Goal: Navigation & Orientation: Find specific page/section

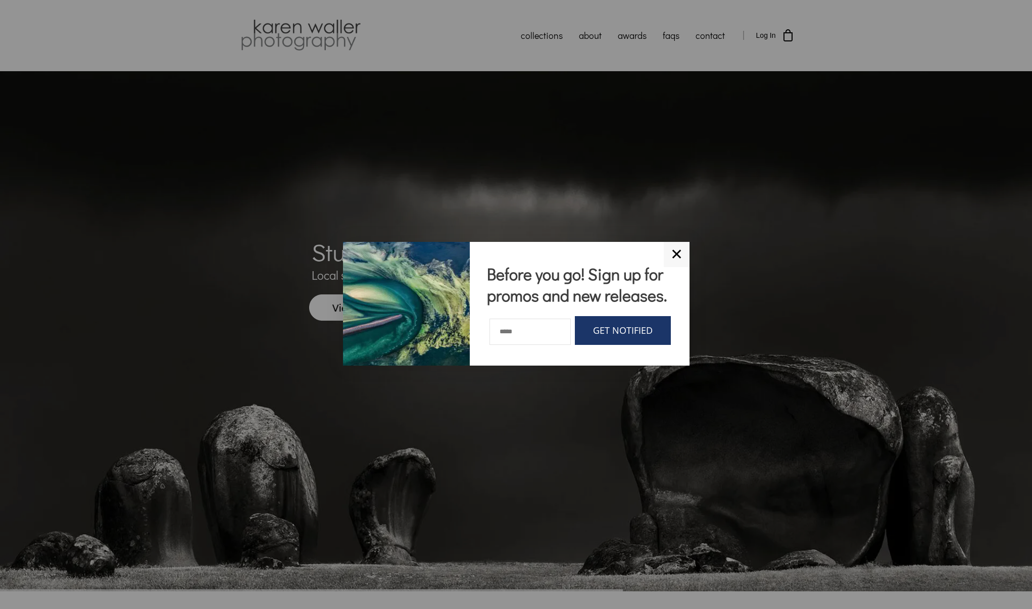
click at [678, 255] on link "✕" at bounding box center [677, 254] width 26 height 25
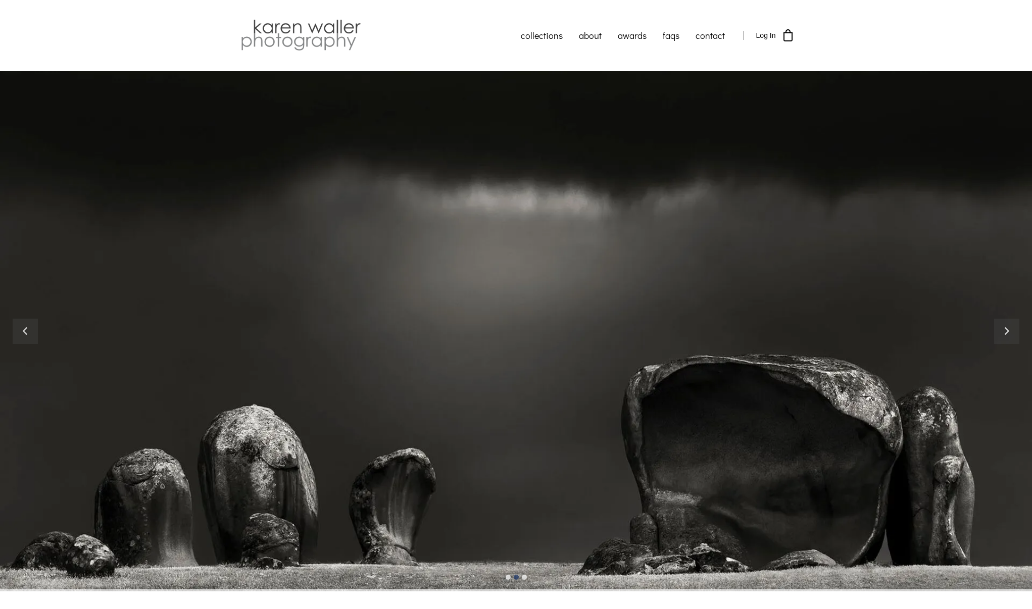
scroll to position [101, 0]
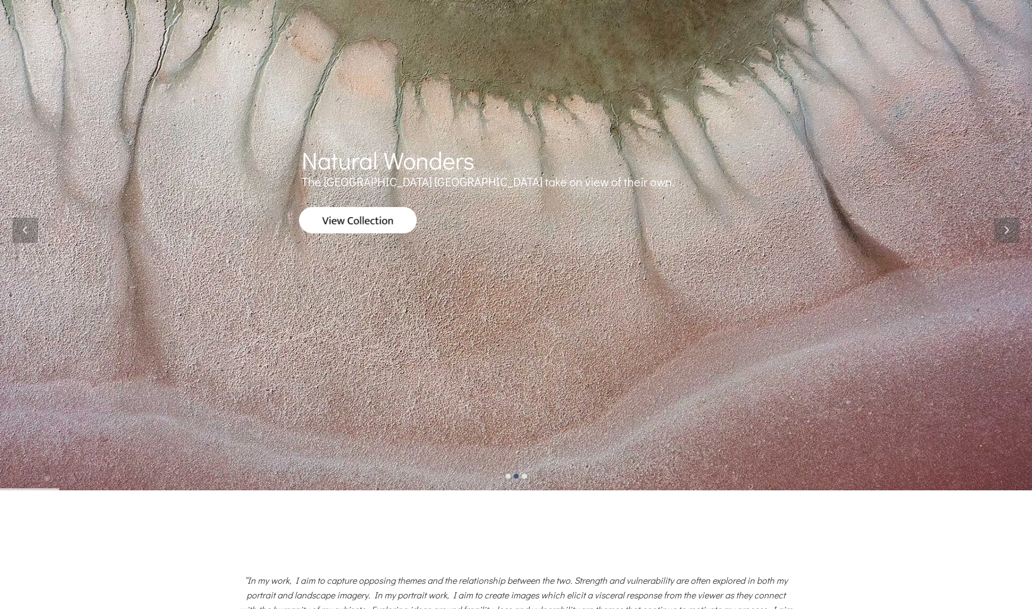
click at [458, 235] on div "Natural Wonders The Yorke Peninsula Salt Lakes take on view of their own." at bounding box center [517, 230] width 556 height 280
drag, startPoint x: 328, startPoint y: 211, endPoint x: 333, endPoint y: 219, distance: 9.0
click at [330, 211] on img at bounding box center [358, 220] width 118 height 26
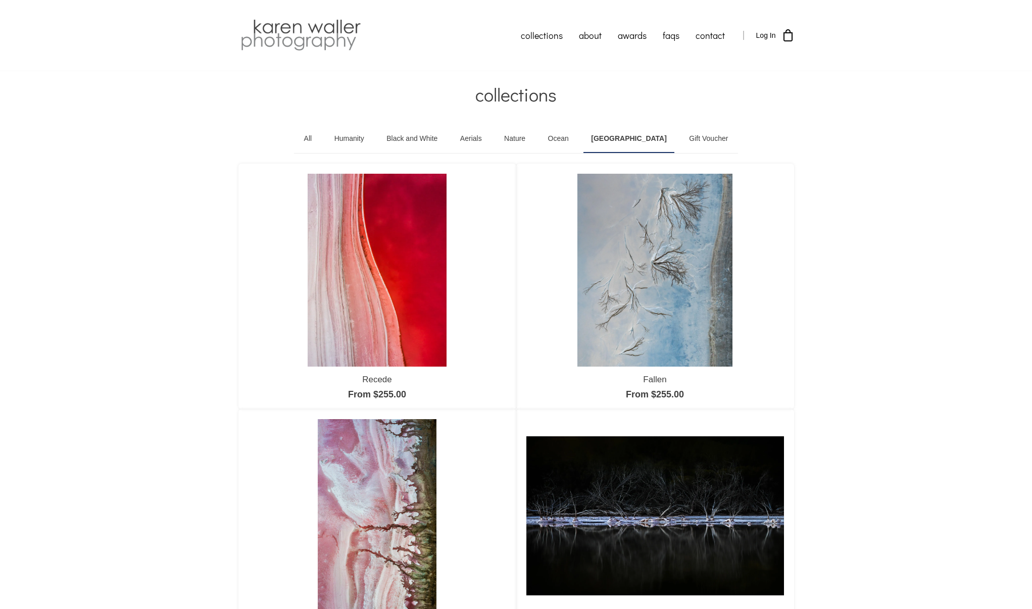
click at [490, 140] on link "Aerials" at bounding box center [471, 139] width 37 height 28
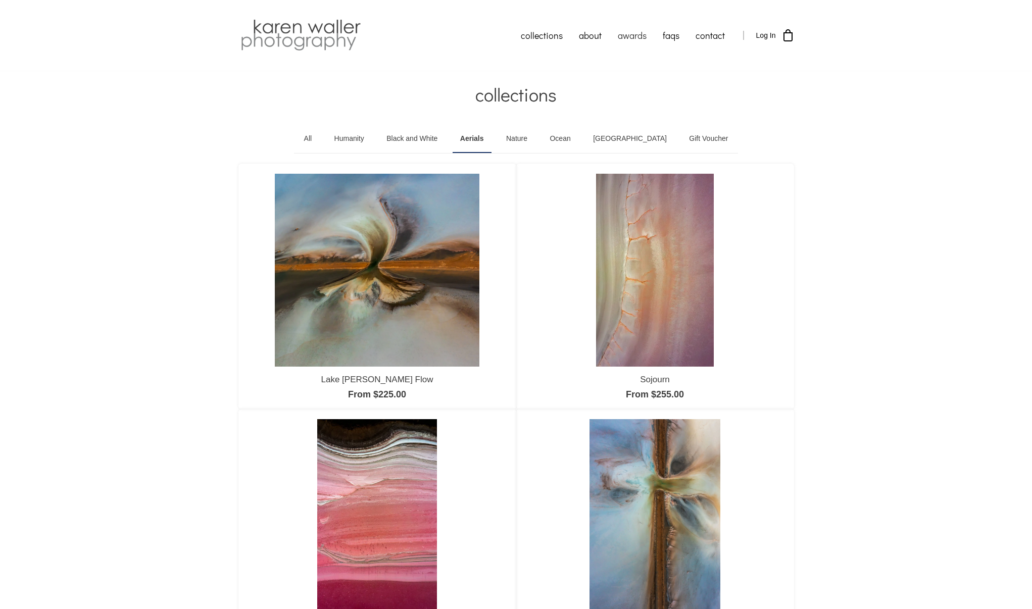
click at [620, 33] on link "awards" at bounding box center [632, 35] width 45 height 25
click at [290, 31] on img at bounding box center [301, 35] width 125 height 35
